Goal: Task Accomplishment & Management: Manage account settings

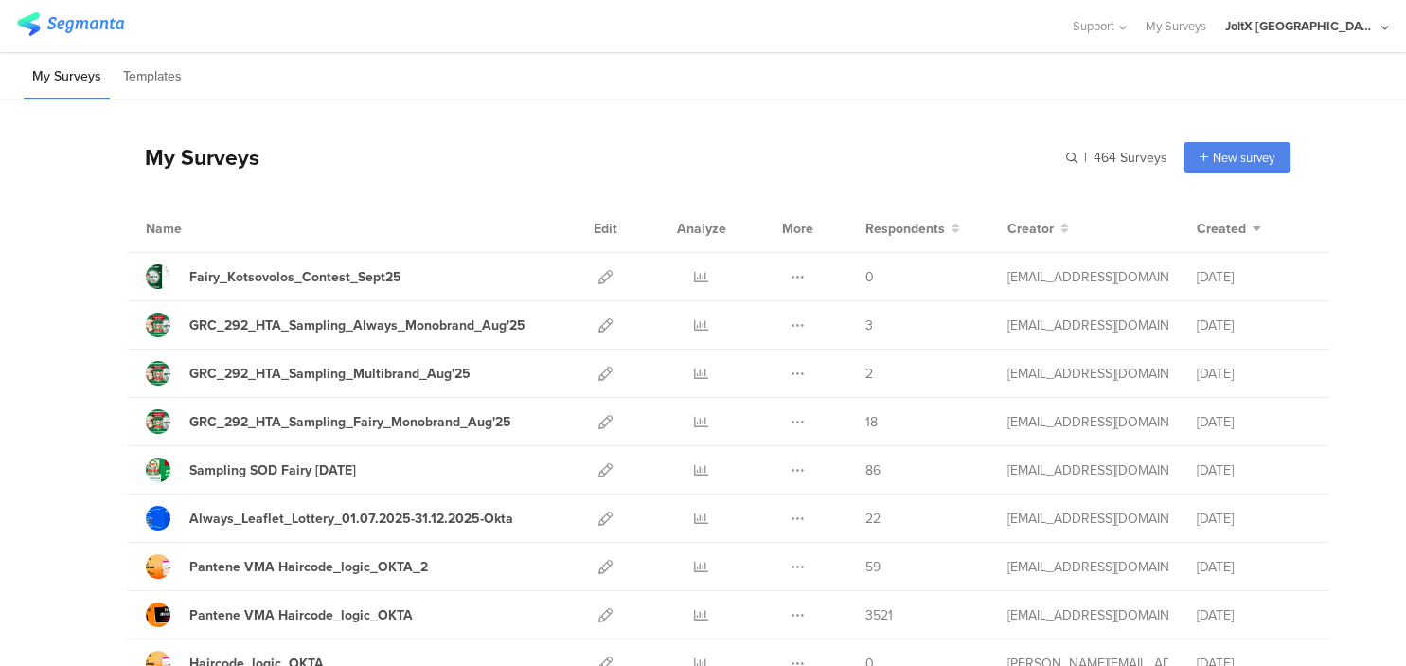
click at [1376, 28] on div "JoltX [GEOGRAPHIC_DATA]" at bounding box center [1302, 26] width 152 height 18
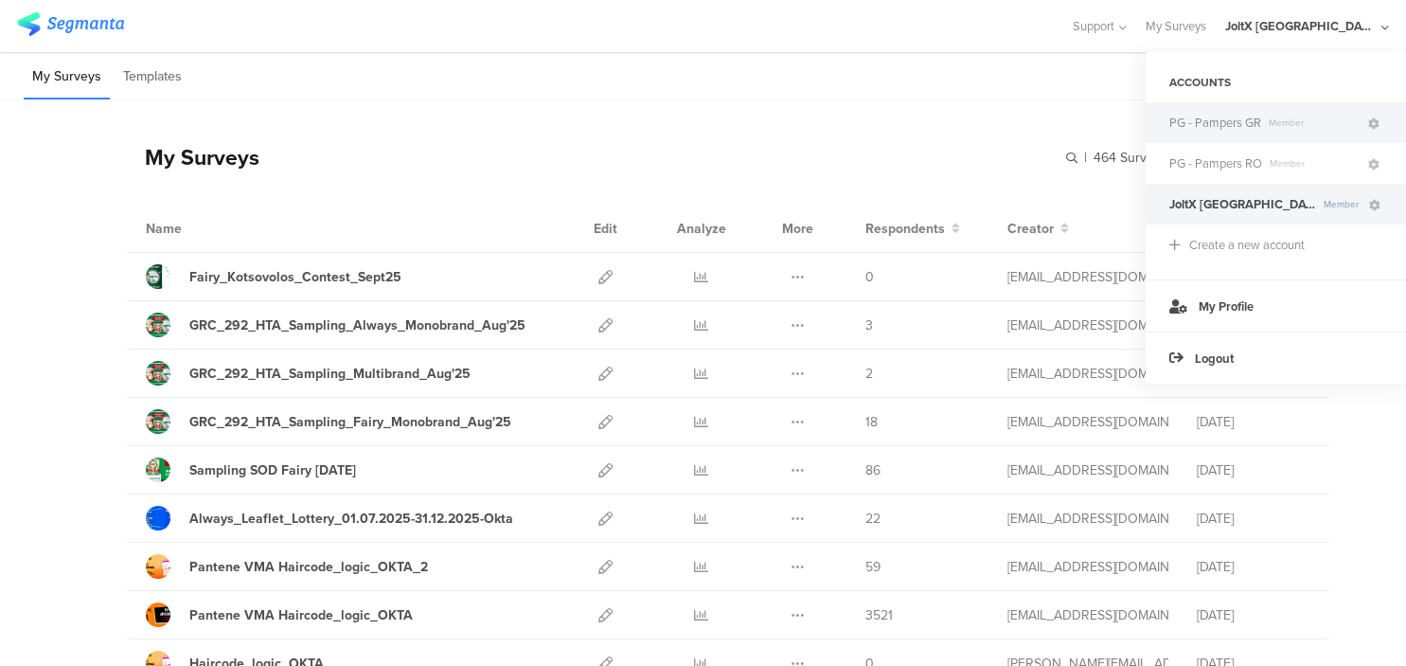
click at [1212, 125] on span "PG - Pampers GR" at bounding box center [1216, 123] width 92 height 18
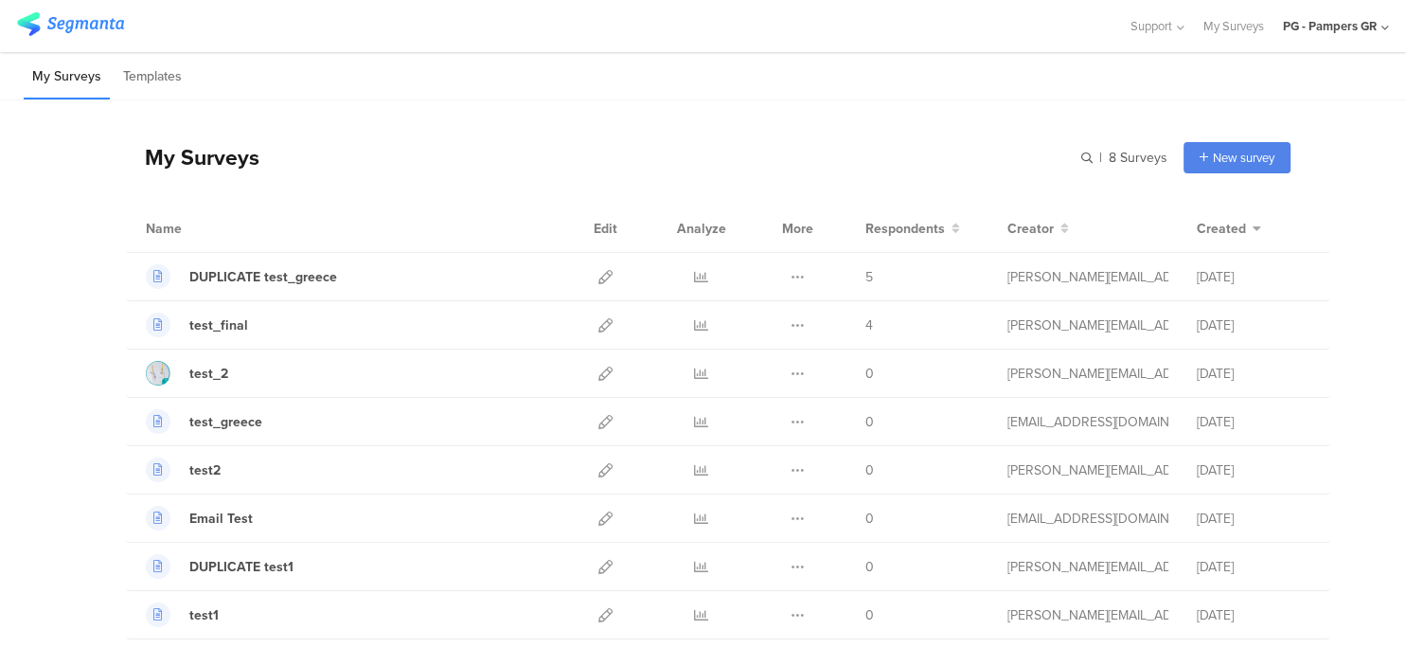
click at [1347, 23] on div "PG - Pampers GR" at bounding box center [1330, 26] width 94 height 18
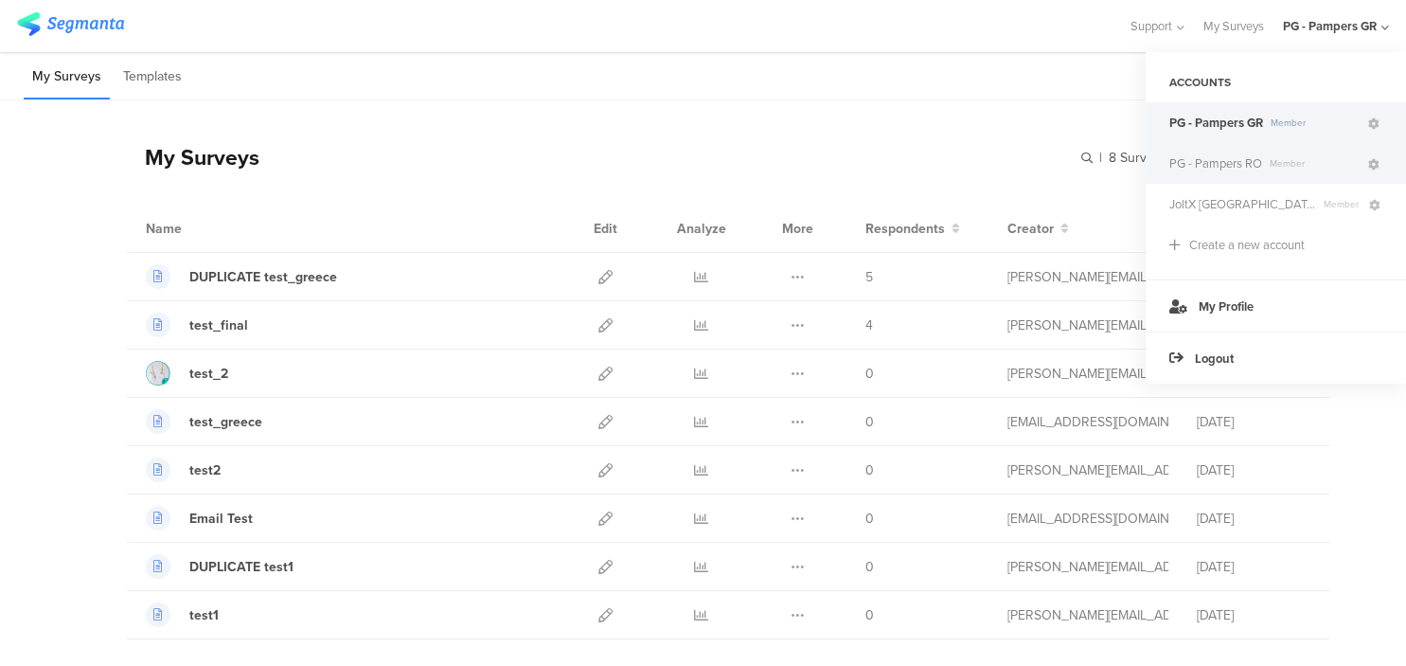
click at [1249, 165] on span "PG - Pampers RO" at bounding box center [1216, 163] width 93 height 18
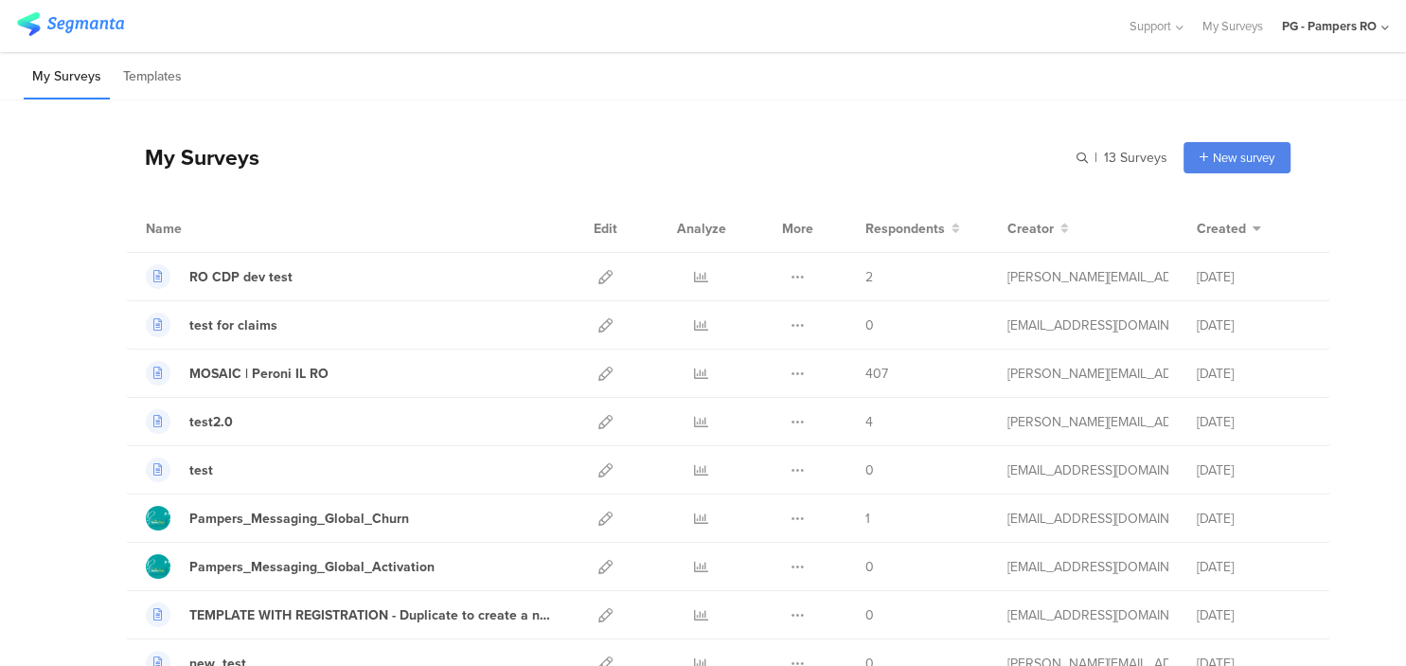
click at [1335, 24] on div "PG - Pampers RO" at bounding box center [1329, 26] width 95 height 18
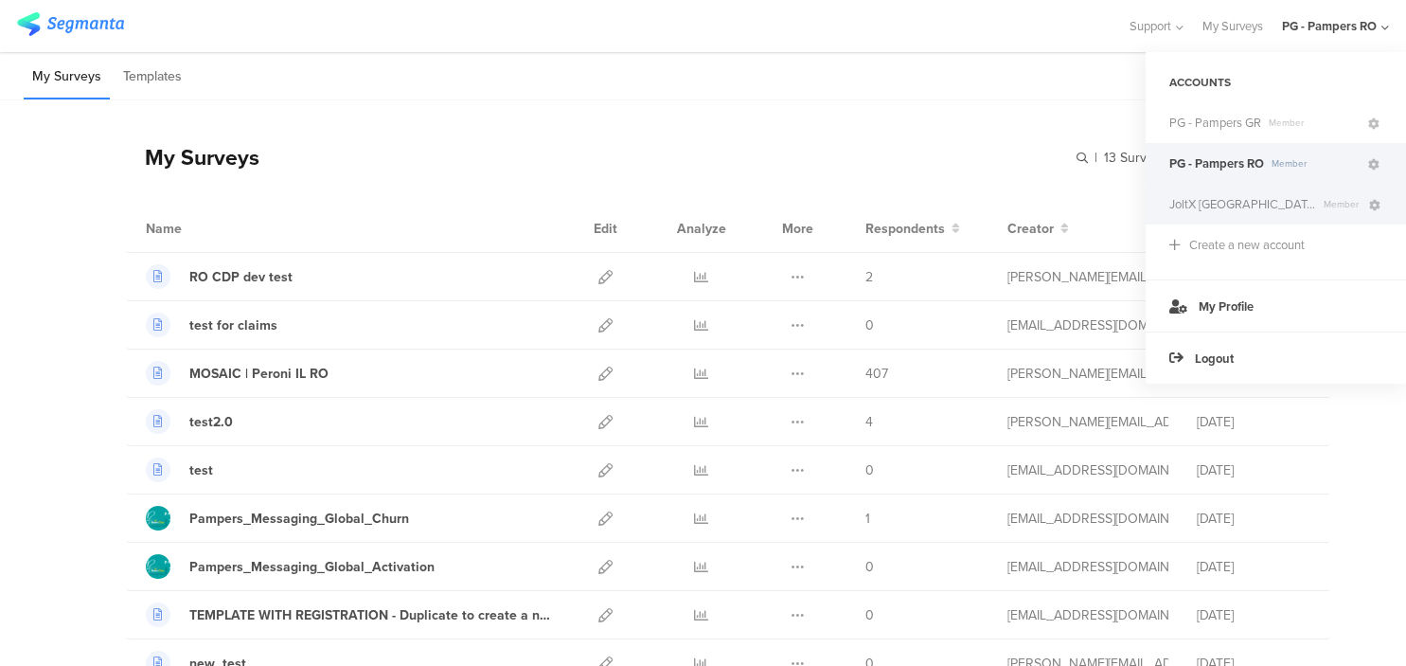
click at [1230, 208] on span "JoltX [GEOGRAPHIC_DATA]" at bounding box center [1243, 204] width 147 height 18
